Goal: Transaction & Acquisition: Purchase product/service

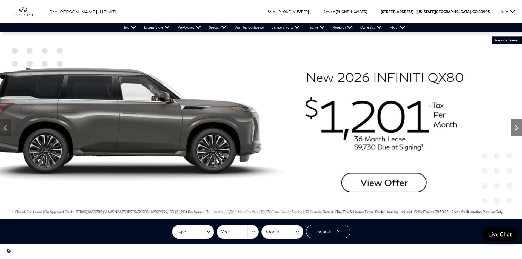
click at [513, 125] on icon "Next" at bounding box center [516, 127] width 11 height 11
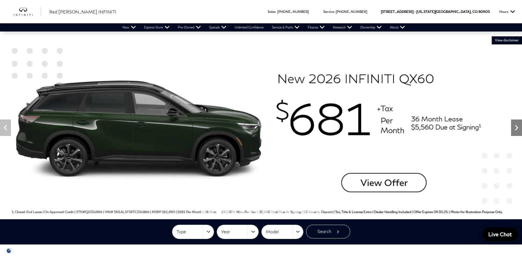
click at [512, 128] on icon "Next" at bounding box center [516, 127] width 11 height 11
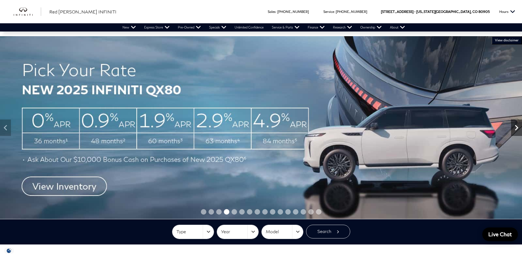
click at [512, 128] on icon "Next" at bounding box center [516, 127] width 11 height 11
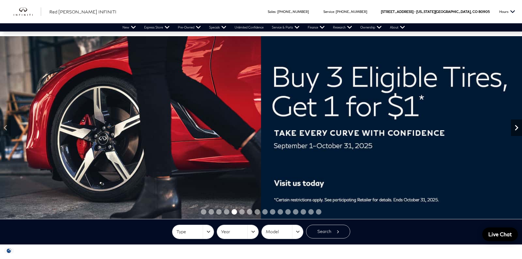
click at [512, 128] on icon "Next" at bounding box center [516, 127] width 11 height 11
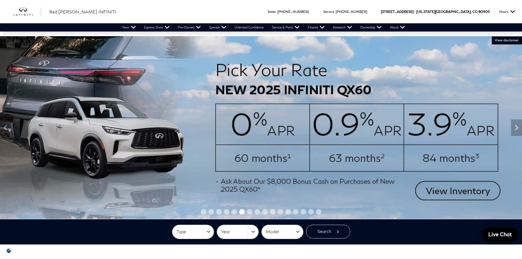
click at [437, 186] on img at bounding box center [261, 127] width 522 height 183
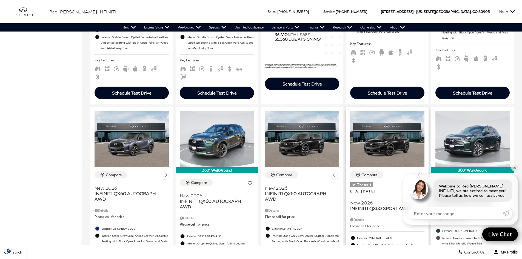
scroll to position [493, 0]
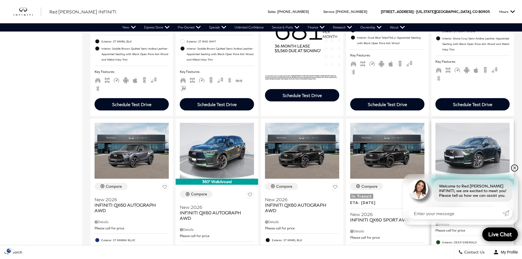
click at [516, 168] on link "✕" at bounding box center [514, 168] width 7 height 7
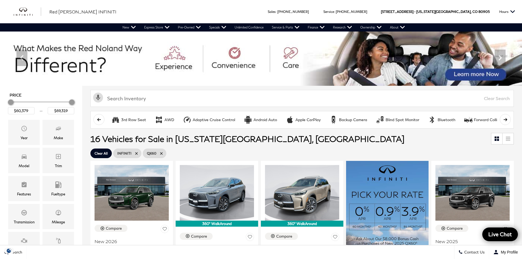
scroll to position [0, 0]
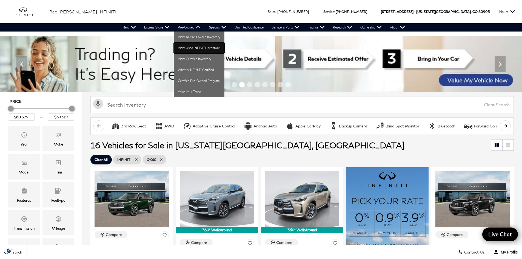
click at [190, 48] on link "View Used INFINITI Inventory" at bounding box center [199, 47] width 51 height 11
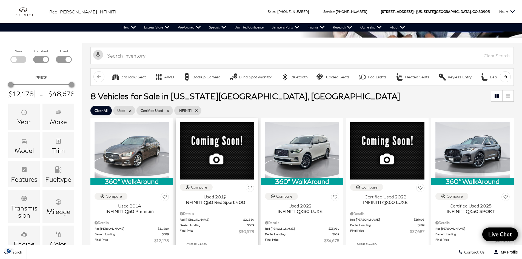
scroll to position [55, 0]
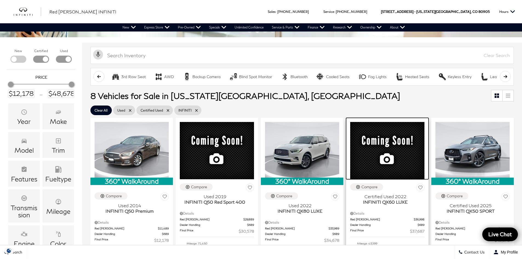
click at [387, 128] on img at bounding box center [387, 150] width 74 height 57
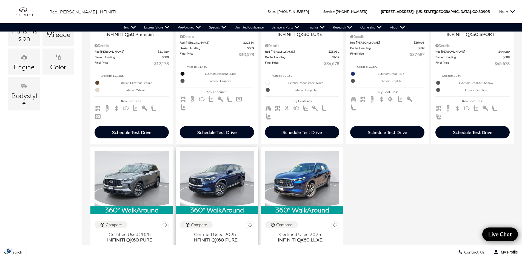
scroll to position [301, 0]
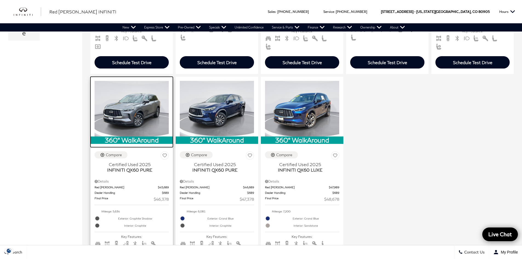
click at [143, 106] on img at bounding box center [132, 109] width 74 height 56
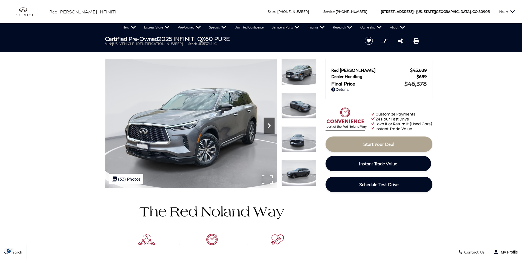
click at [270, 125] on icon "Next" at bounding box center [268, 125] width 3 height 5
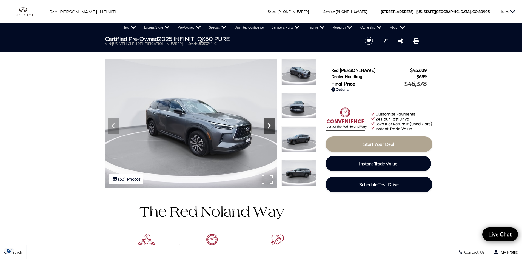
click at [270, 125] on icon "Next" at bounding box center [268, 125] width 3 height 5
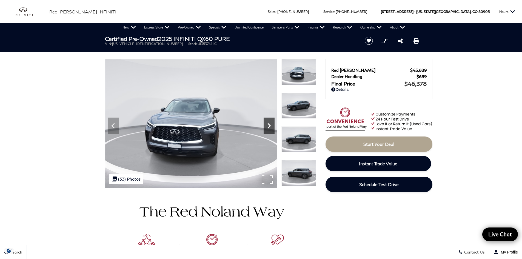
click at [270, 125] on icon "Next" at bounding box center [268, 125] width 3 height 5
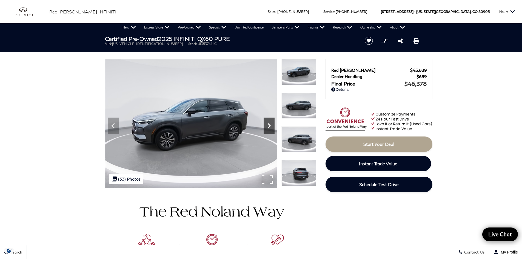
click at [270, 125] on icon "Next" at bounding box center [269, 125] width 11 height 11
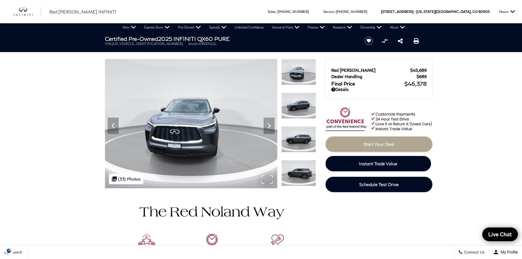
click at [215, 140] on img at bounding box center [191, 123] width 172 height 129
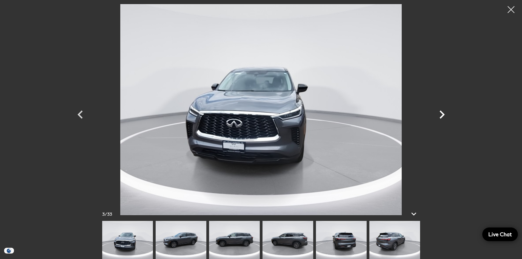
click at [441, 114] on icon "Next" at bounding box center [442, 114] width 16 height 16
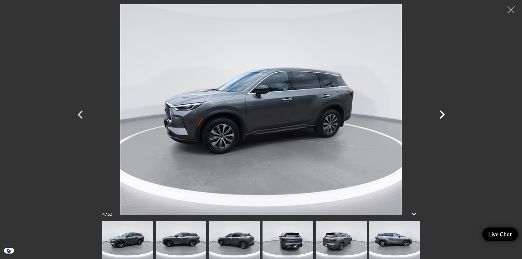
click at [440, 114] on icon "Next" at bounding box center [442, 114] width 16 height 16
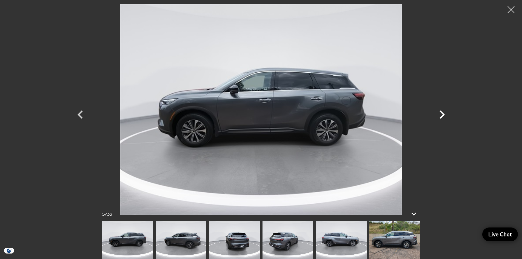
click at [440, 114] on icon "Next" at bounding box center [442, 114] width 16 height 16
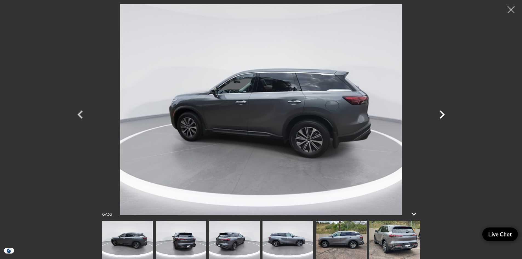
click at [440, 114] on icon "Next" at bounding box center [442, 114] width 16 height 16
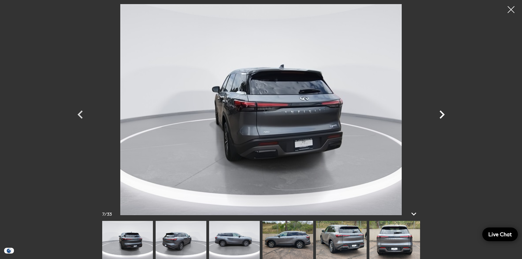
click at [440, 114] on icon "Next" at bounding box center [442, 114] width 16 height 16
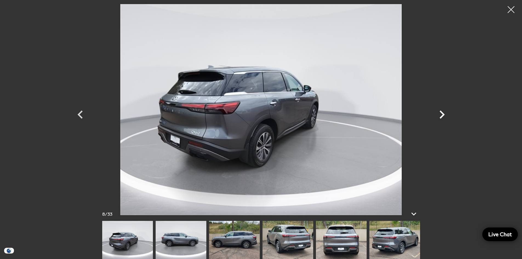
click at [440, 114] on icon "Next" at bounding box center [442, 114] width 16 height 16
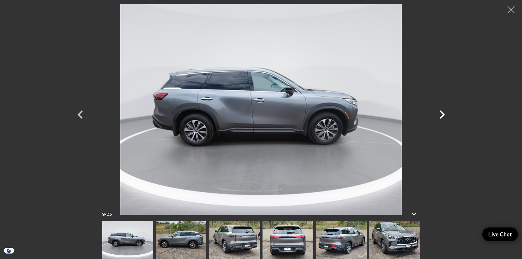
click at [440, 114] on icon "Next" at bounding box center [442, 114] width 16 height 16
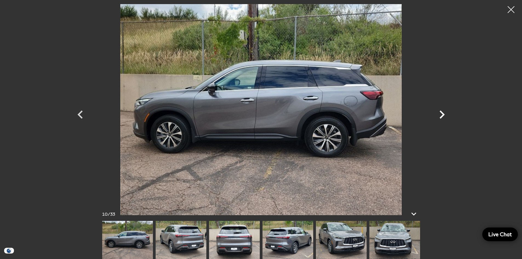
click at [440, 114] on icon "Next" at bounding box center [442, 114] width 16 height 16
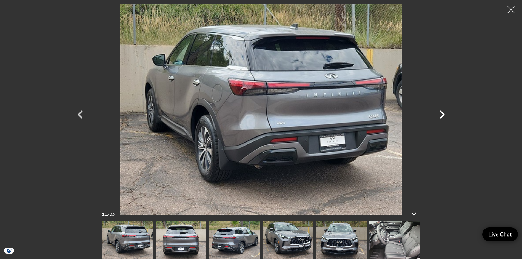
click at [440, 114] on icon "Next" at bounding box center [442, 114] width 16 height 16
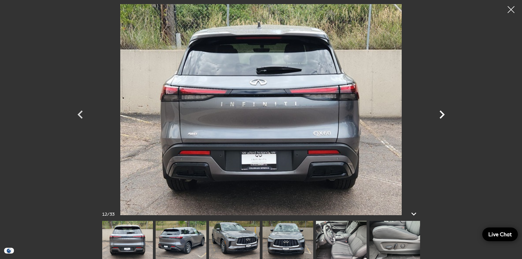
click at [440, 114] on icon "Next" at bounding box center [442, 114] width 16 height 16
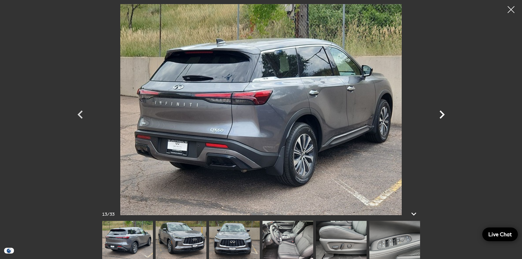
click at [440, 114] on icon "Next" at bounding box center [442, 114] width 16 height 16
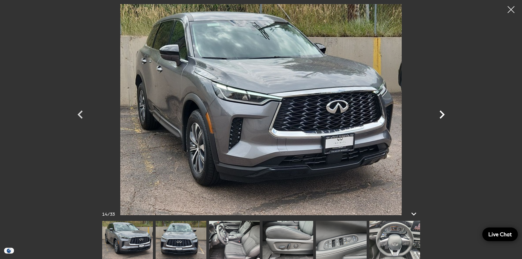
click at [440, 114] on icon "Next" at bounding box center [442, 114] width 16 height 16
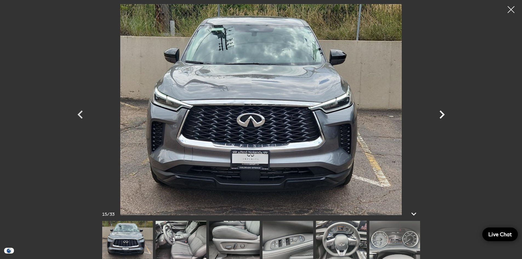
click at [440, 114] on icon "Next" at bounding box center [442, 114] width 16 height 16
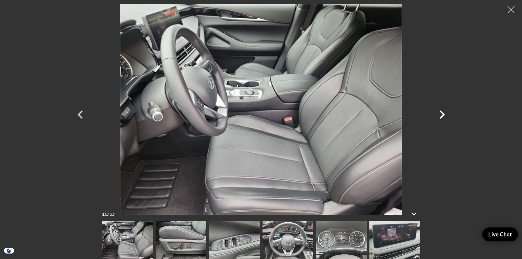
click at [440, 114] on icon "Next" at bounding box center [442, 114] width 16 height 16
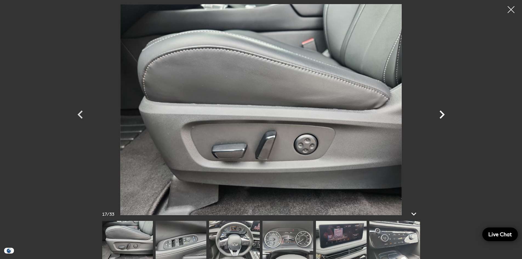
click at [440, 114] on icon "Next" at bounding box center [442, 114] width 16 height 16
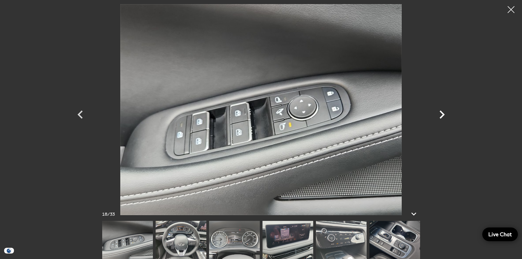
click at [440, 114] on icon "Next" at bounding box center [442, 114] width 16 height 16
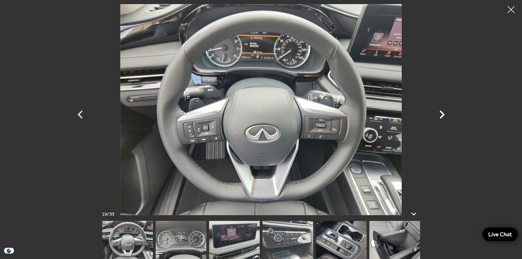
click at [440, 114] on icon "Next" at bounding box center [442, 114] width 16 height 16
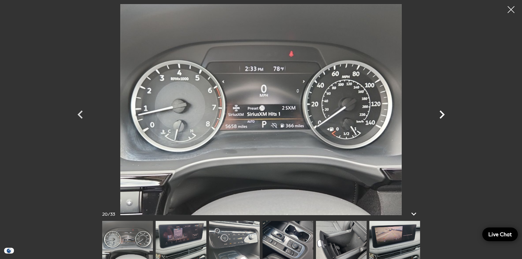
click at [440, 114] on icon "Next" at bounding box center [442, 114] width 16 height 16
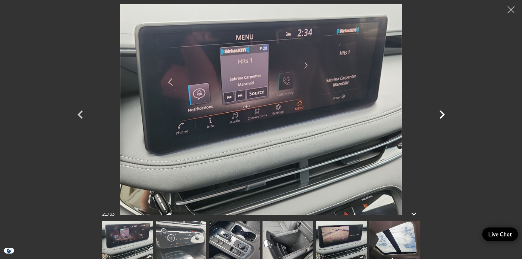
click at [440, 114] on icon "Next" at bounding box center [442, 114] width 16 height 16
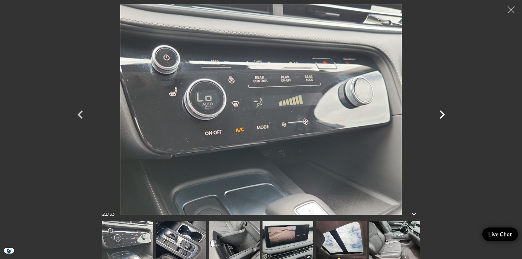
click at [440, 114] on icon "Next" at bounding box center [442, 114] width 16 height 16
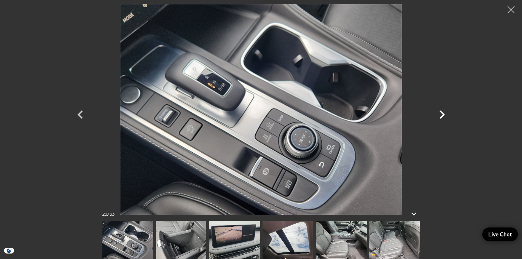
click at [440, 114] on icon "Next" at bounding box center [442, 114] width 16 height 16
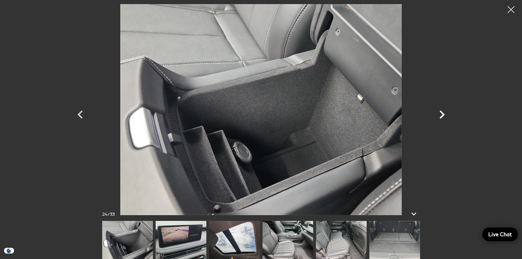
click at [440, 114] on icon "Next" at bounding box center [442, 114] width 16 height 16
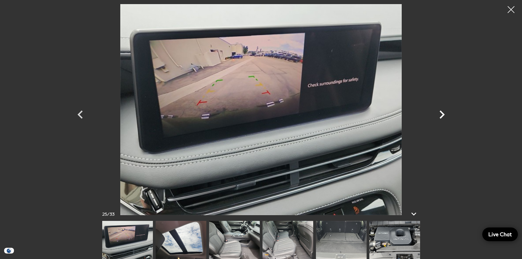
click at [440, 114] on icon "Next" at bounding box center [442, 114] width 16 height 16
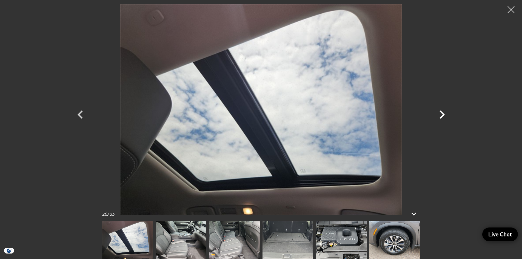
click at [440, 114] on icon "Next" at bounding box center [442, 114] width 16 height 16
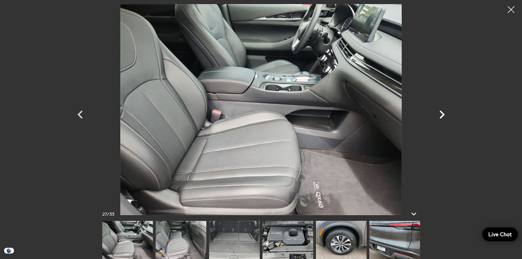
click at [440, 114] on icon "Next" at bounding box center [442, 114] width 16 height 16
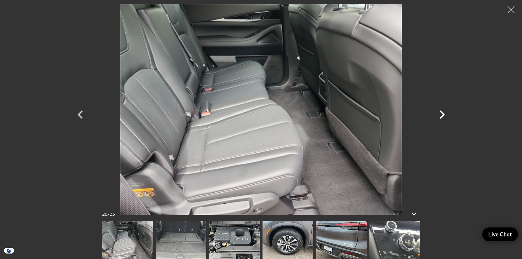
click at [440, 114] on icon "Next" at bounding box center [442, 114] width 16 height 16
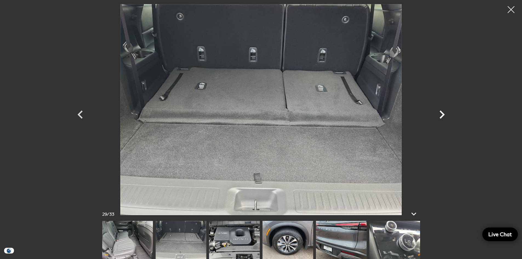
click at [440, 114] on icon "Next" at bounding box center [442, 114] width 16 height 16
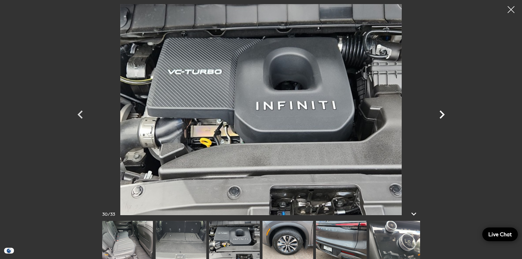
click at [440, 114] on icon "Next" at bounding box center [442, 114] width 16 height 16
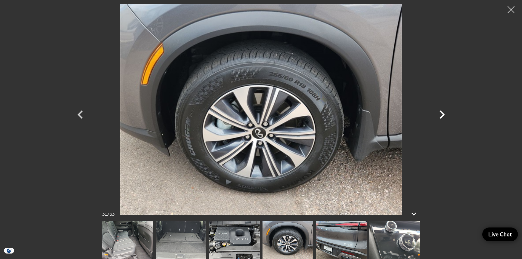
click at [440, 114] on icon "Next" at bounding box center [442, 114] width 16 height 16
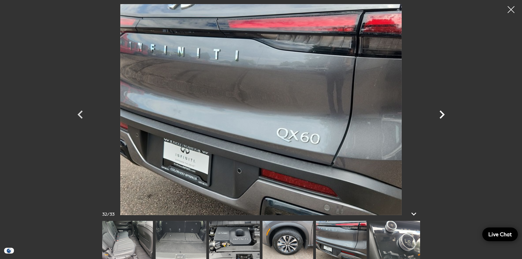
click at [440, 114] on icon "Next" at bounding box center [442, 114] width 16 height 16
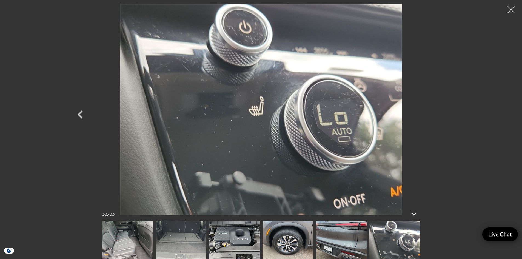
click at [440, 114] on div at bounding box center [260, 109] width 383 height 211
click at [508, 8] on div at bounding box center [511, 9] width 15 height 15
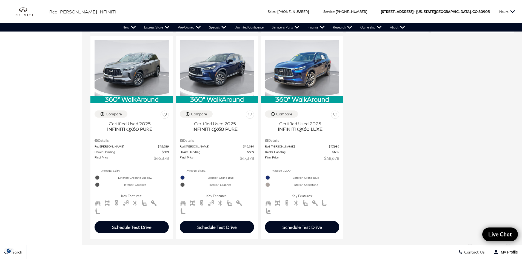
scroll to position [329, 0]
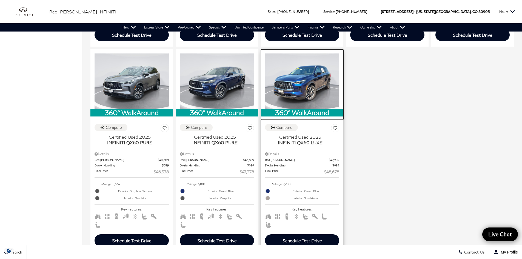
click at [317, 77] on img at bounding box center [302, 81] width 74 height 56
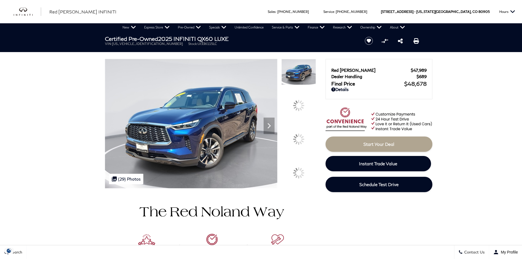
click at [300, 133] on div at bounding box center [299, 139] width 12 height 12
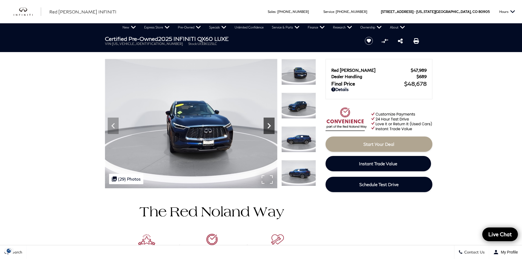
click at [268, 126] on icon "Next" at bounding box center [269, 125] width 11 height 11
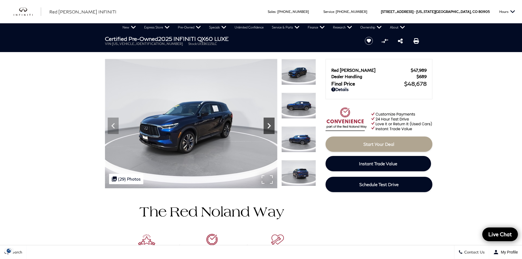
click at [268, 126] on icon "Next" at bounding box center [269, 125] width 11 height 11
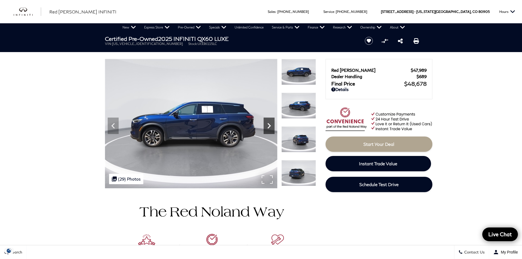
click at [268, 126] on icon "Next" at bounding box center [269, 125] width 11 height 11
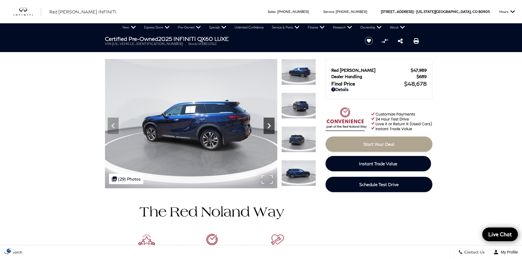
click at [268, 126] on icon "Next" at bounding box center [269, 125] width 11 height 11
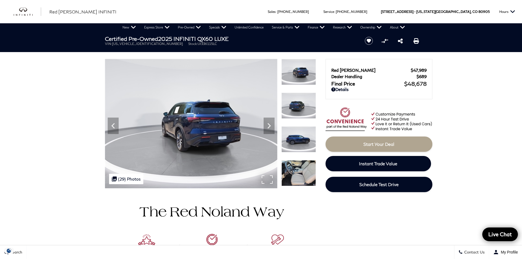
click at [220, 128] on img at bounding box center [191, 123] width 172 height 129
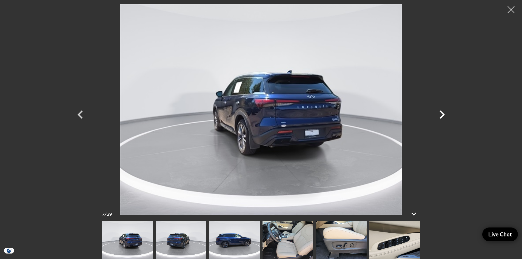
click at [440, 115] on icon "Next" at bounding box center [442, 114] width 16 height 16
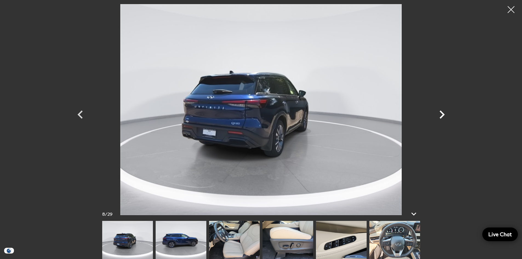
click at [440, 115] on icon "Next" at bounding box center [442, 114] width 16 height 16
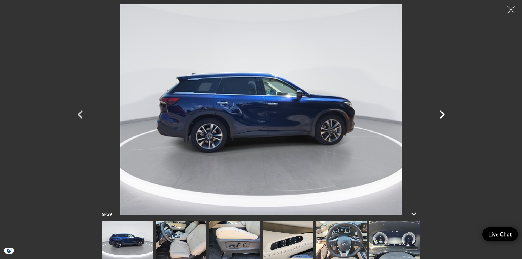
click at [440, 115] on icon "Next" at bounding box center [442, 114] width 16 height 16
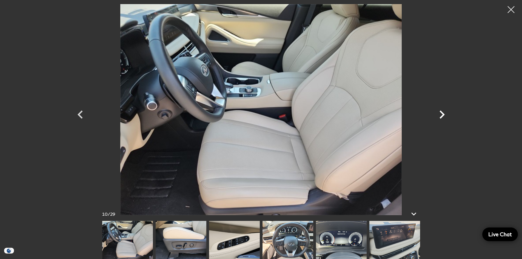
click at [440, 115] on icon "Next" at bounding box center [442, 114] width 16 height 16
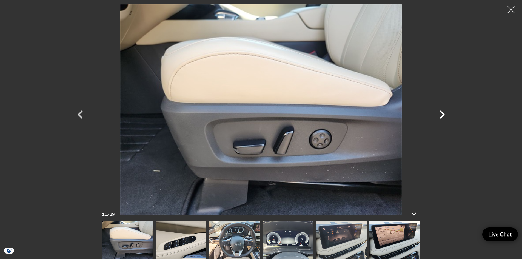
click at [440, 115] on icon "Next" at bounding box center [442, 114] width 16 height 16
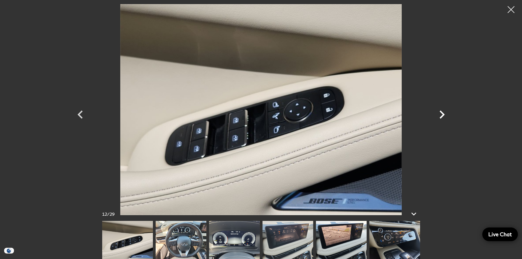
click at [440, 115] on icon "Next" at bounding box center [442, 114] width 16 height 16
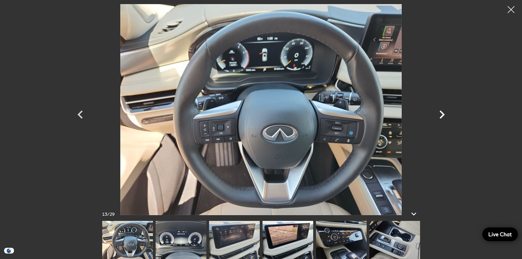
click at [440, 115] on icon "Next" at bounding box center [442, 114] width 16 height 16
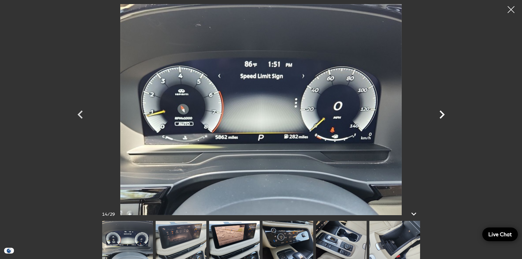
click at [440, 115] on icon "Next" at bounding box center [442, 114] width 16 height 16
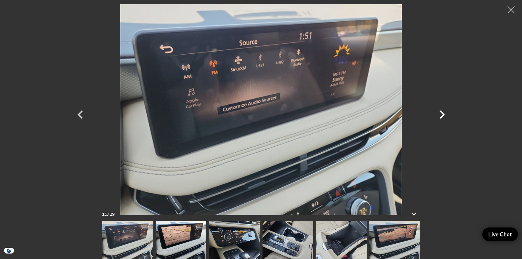
click at [440, 115] on icon "Next" at bounding box center [442, 114] width 16 height 16
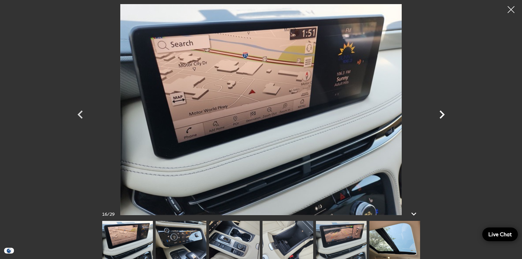
click at [440, 115] on icon "Next" at bounding box center [442, 114] width 16 height 16
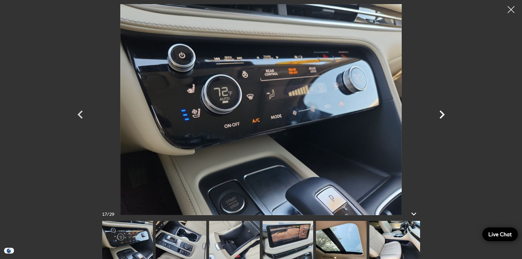
click at [440, 115] on icon "Next" at bounding box center [442, 114] width 16 height 16
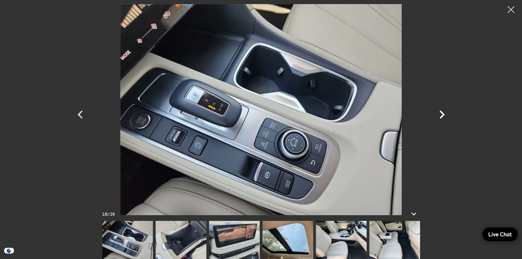
click at [440, 115] on icon "Next" at bounding box center [442, 114] width 16 height 16
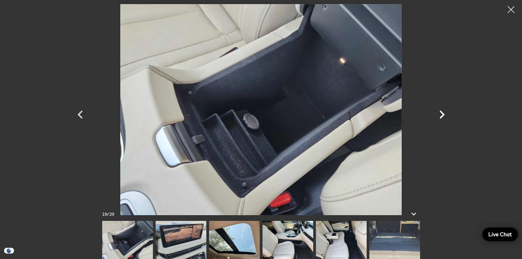
click at [440, 115] on icon "Next" at bounding box center [442, 114] width 16 height 16
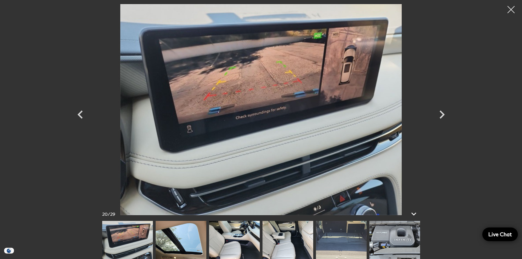
click at [508, 10] on div at bounding box center [511, 9] width 15 height 15
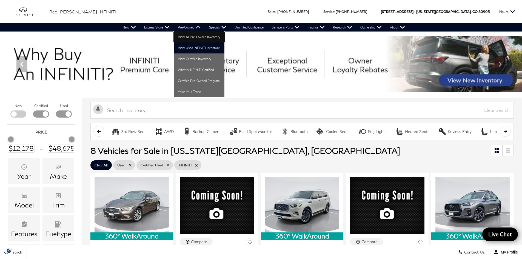
click at [189, 38] on link "View All Pre-Owned Inventory" at bounding box center [199, 37] width 51 height 11
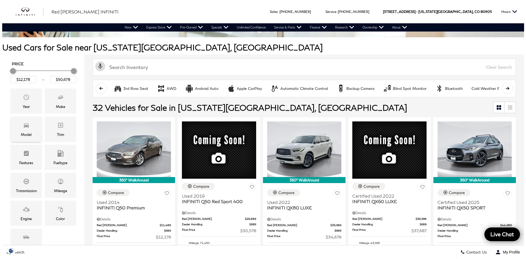
scroll to position [82, 0]
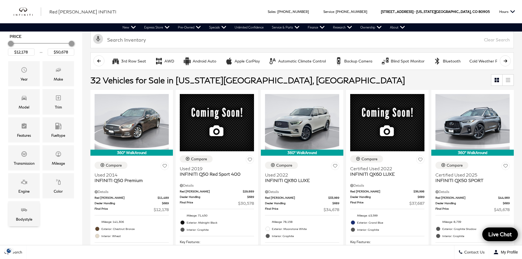
click at [24, 209] on icon "Bodystyle" at bounding box center [24, 209] width 6 height 3
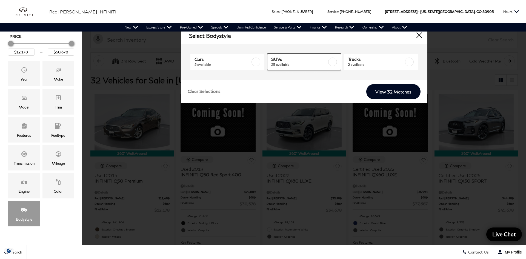
click at [288, 64] on span "25 available" at bounding box center [299, 64] width 56 height 5
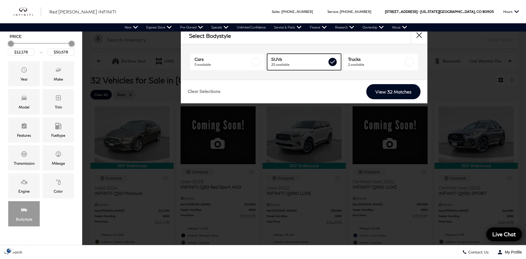
type input "$17,578"
type input "$48,678"
checkbox input "true"
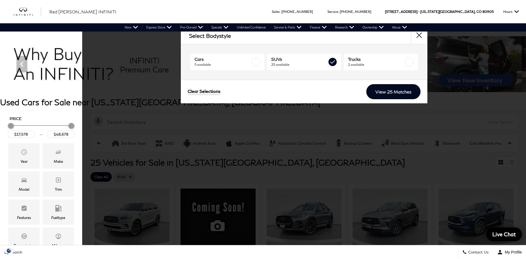
click at [377, 88] on link "View 25 Matches" at bounding box center [393, 91] width 54 height 15
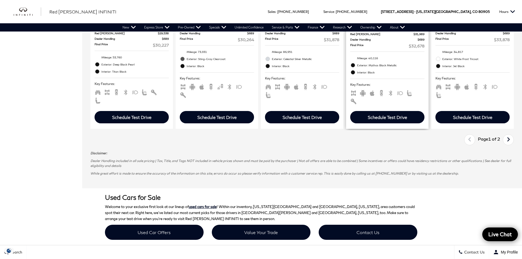
scroll to position [849, 0]
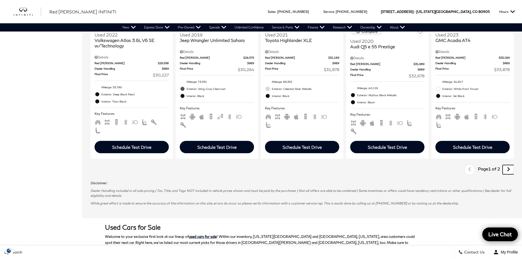
click at [510, 165] on icon "next page" at bounding box center [508, 169] width 4 height 9
